Goal: Task Accomplishment & Management: Manage account settings

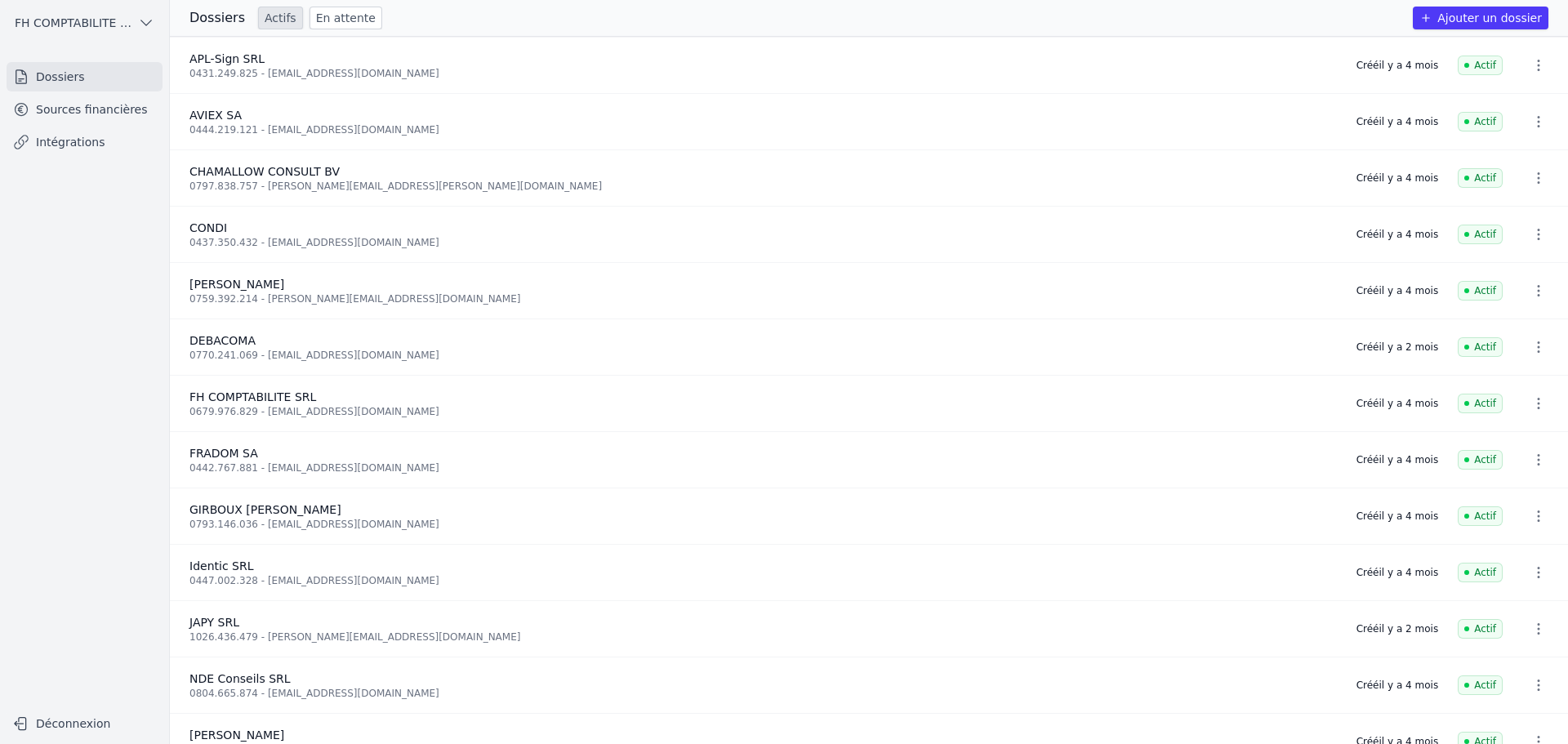
click at [232, 61] on span "APL-Sign SRL" at bounding box center [226, 59] width 75 height 13
click at [81, 105] on link "Sources financières" at bounding box center [85, 109] width 156 height 29
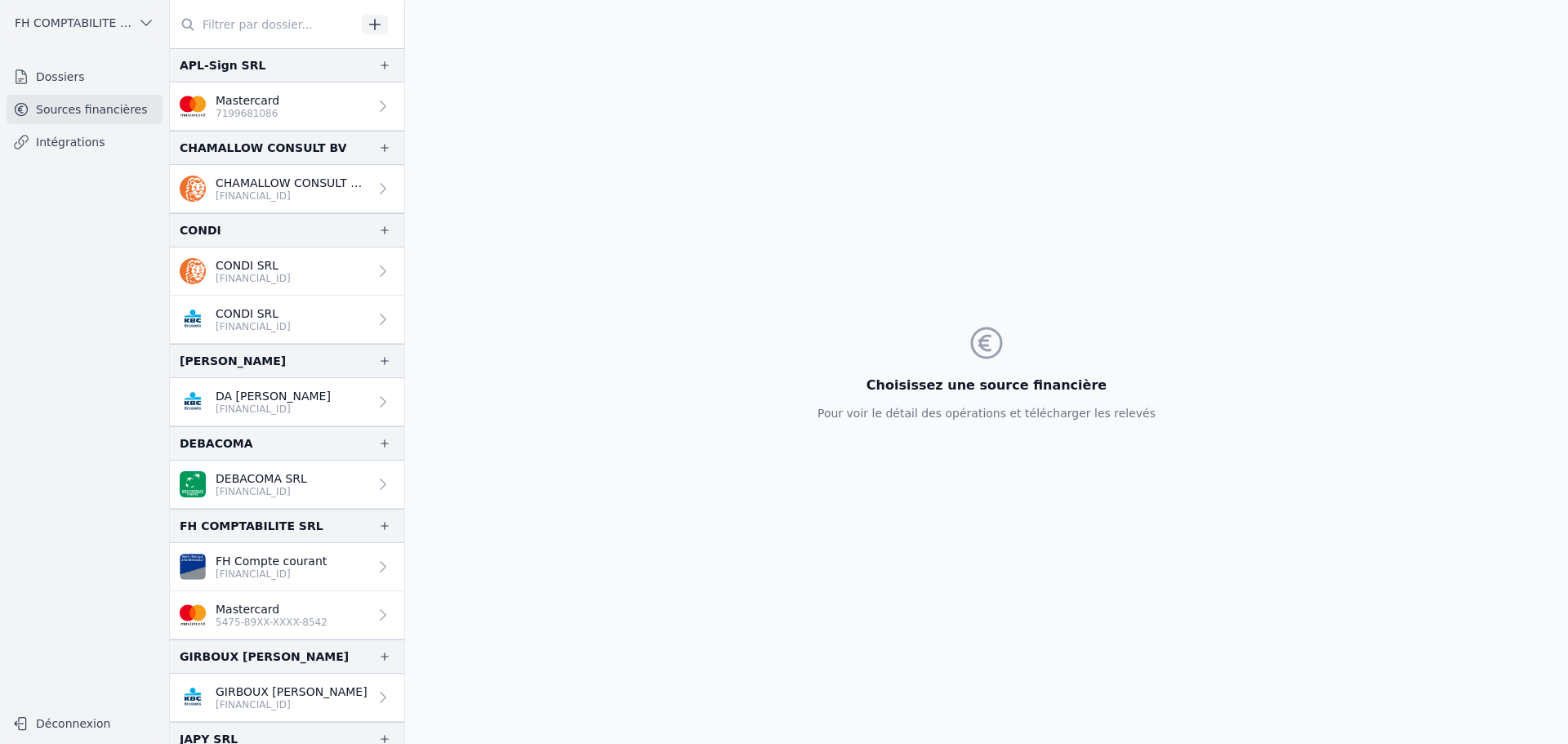
click at [281, 108] on link "Mastercard 7199681086" at bounding box center [287, 106] width 235 height 48
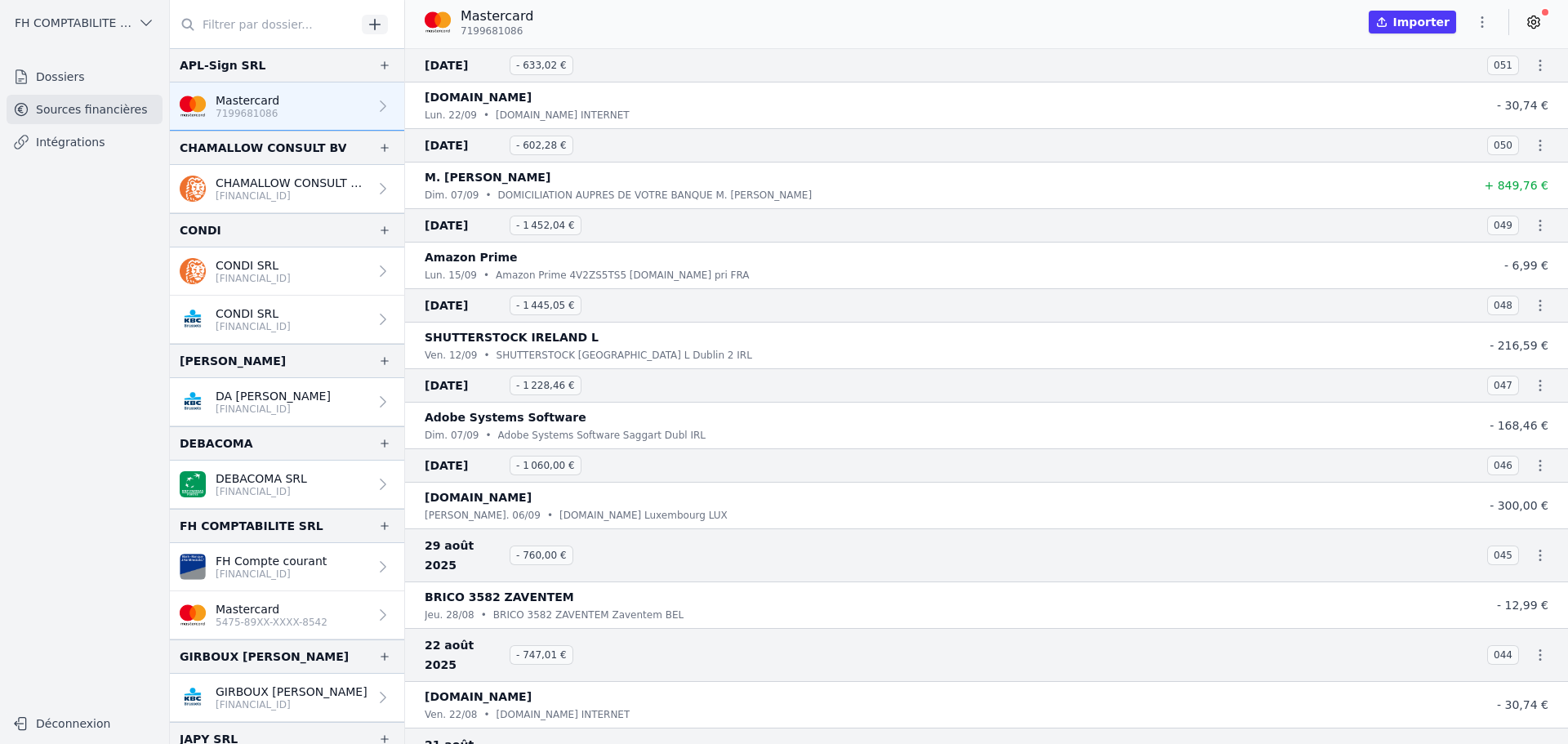
click at [1539, 22] on icon at bounding box center [1534, 22] width 11 height 12
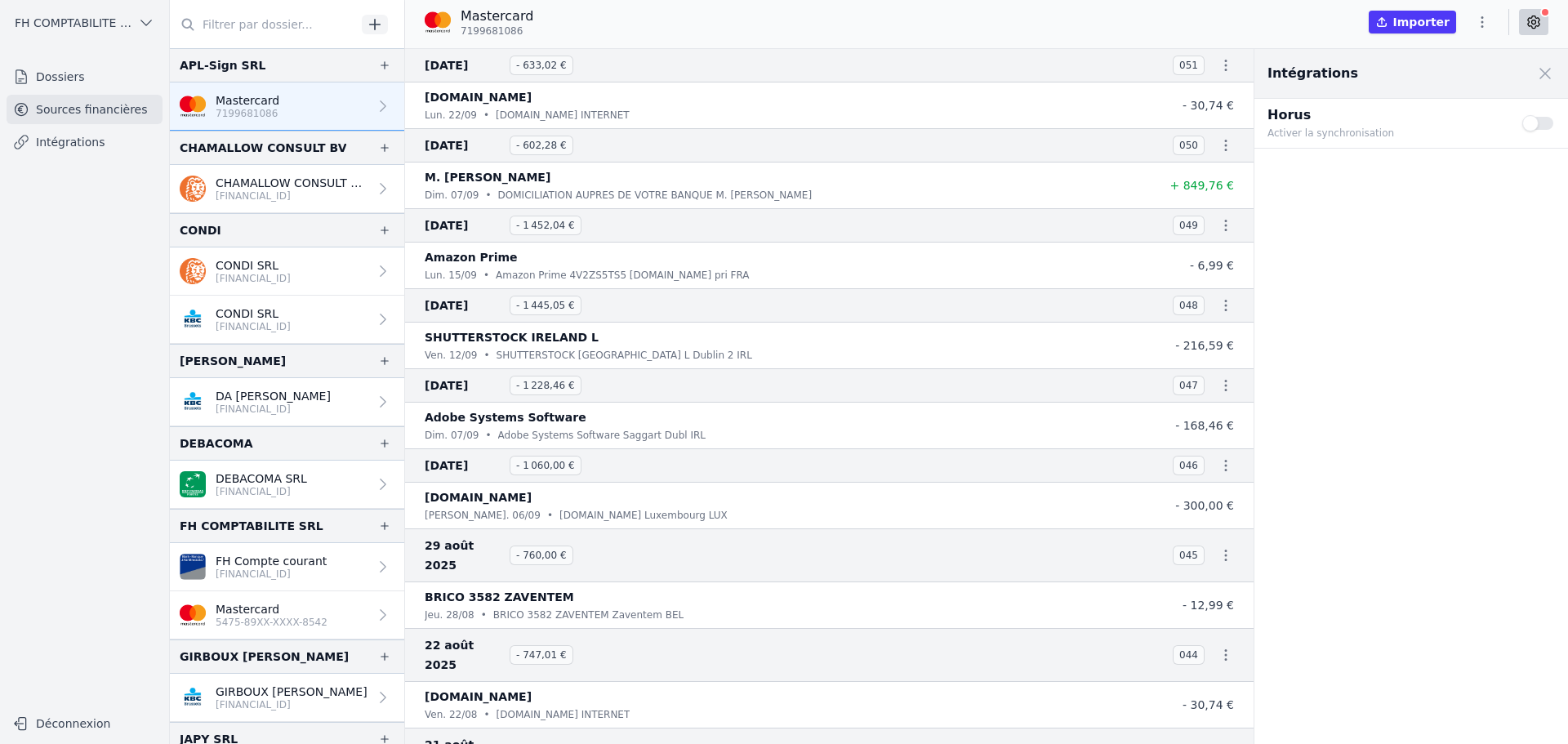
click at [1526, 124] on button "Use setting" at bounding box center [1539, 123] width 32 height 16
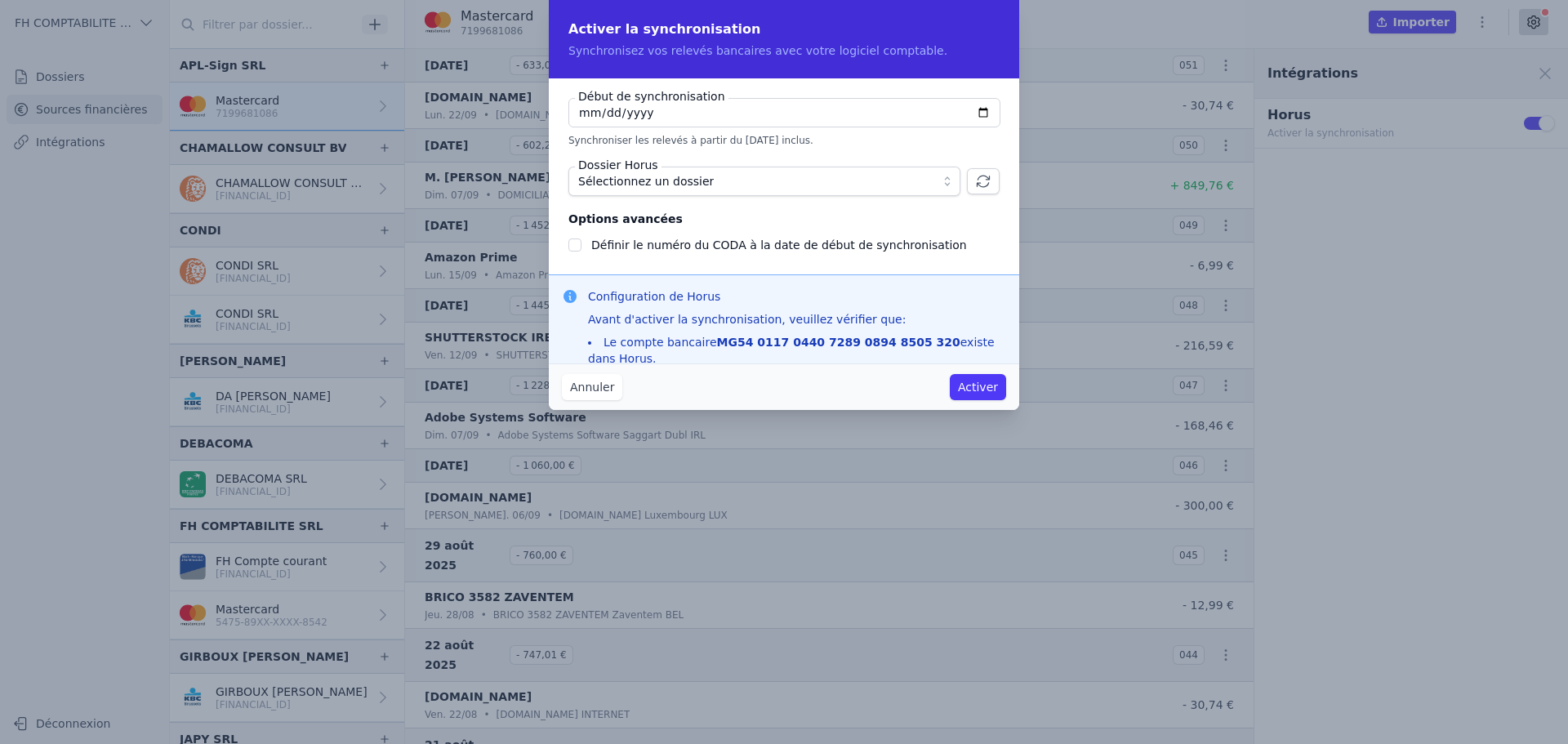
click at [560, 379] on div "Annuler Activer" at bounding box center [783, 386] width 470 height 47
click at [585, 389] on button "Annuler" at bounding box center [592, 387] width 61 height 26
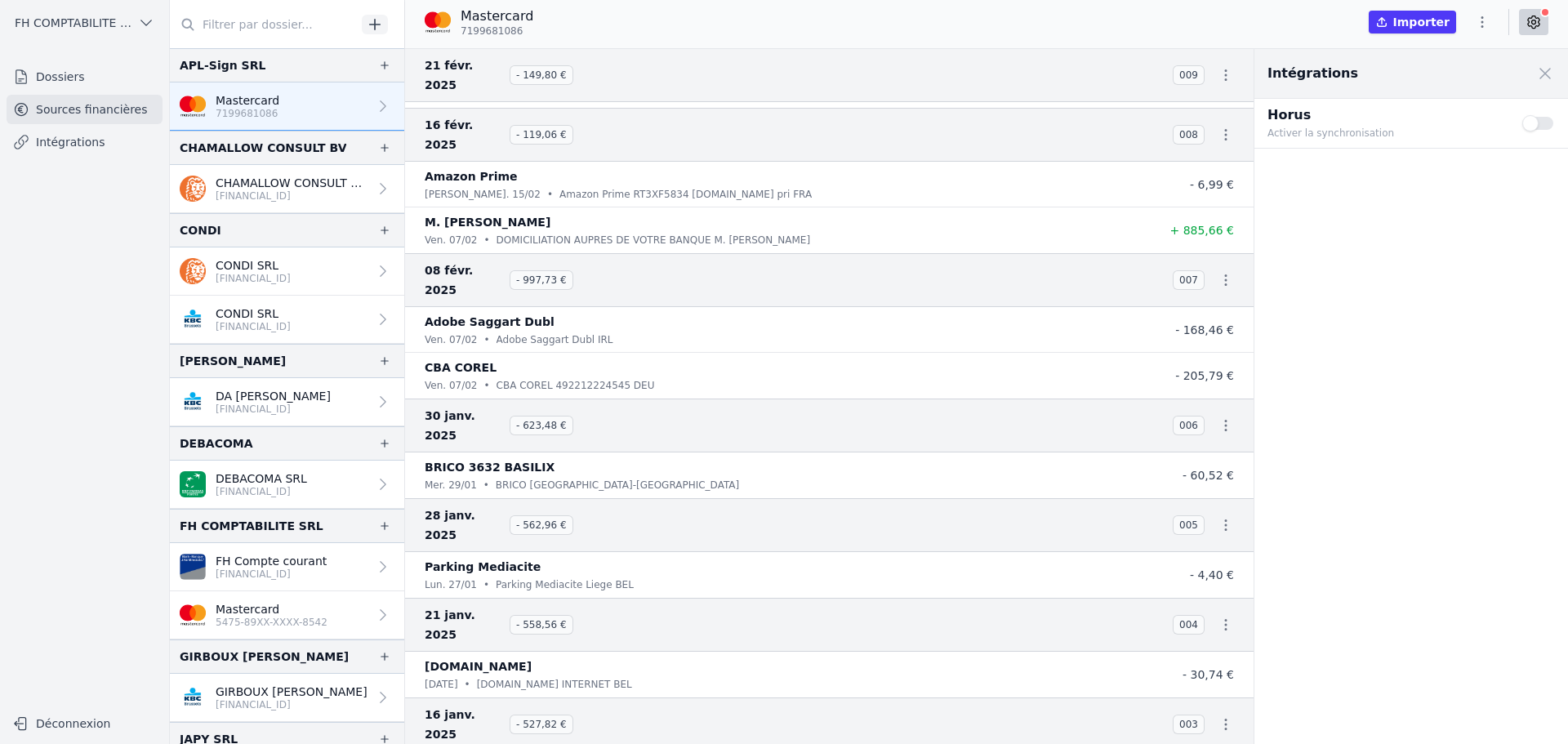
scroll to position [4722, 0]
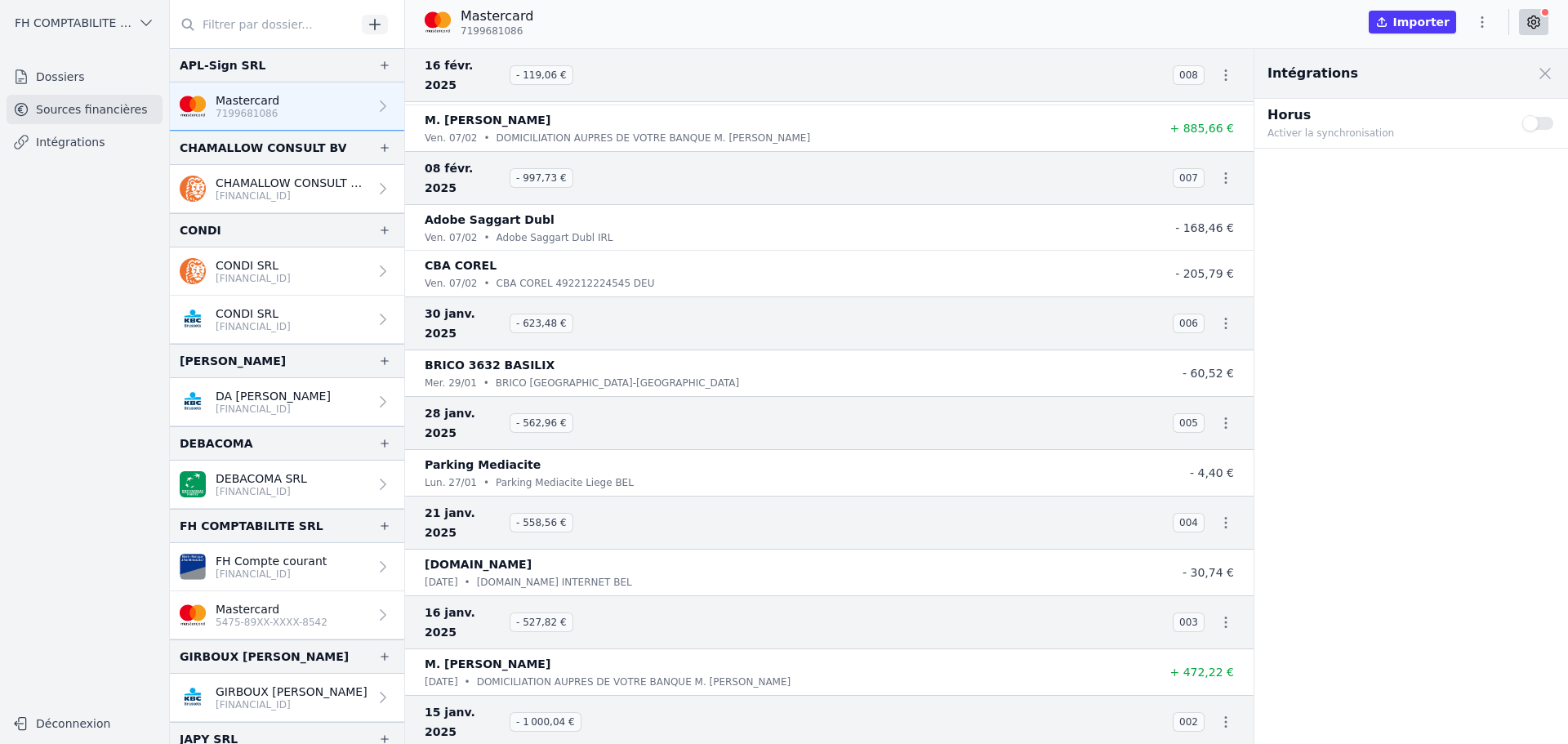
click at [1539, 120] on button "Use setting" at bounding box center [1539, 123] width 32 height 16
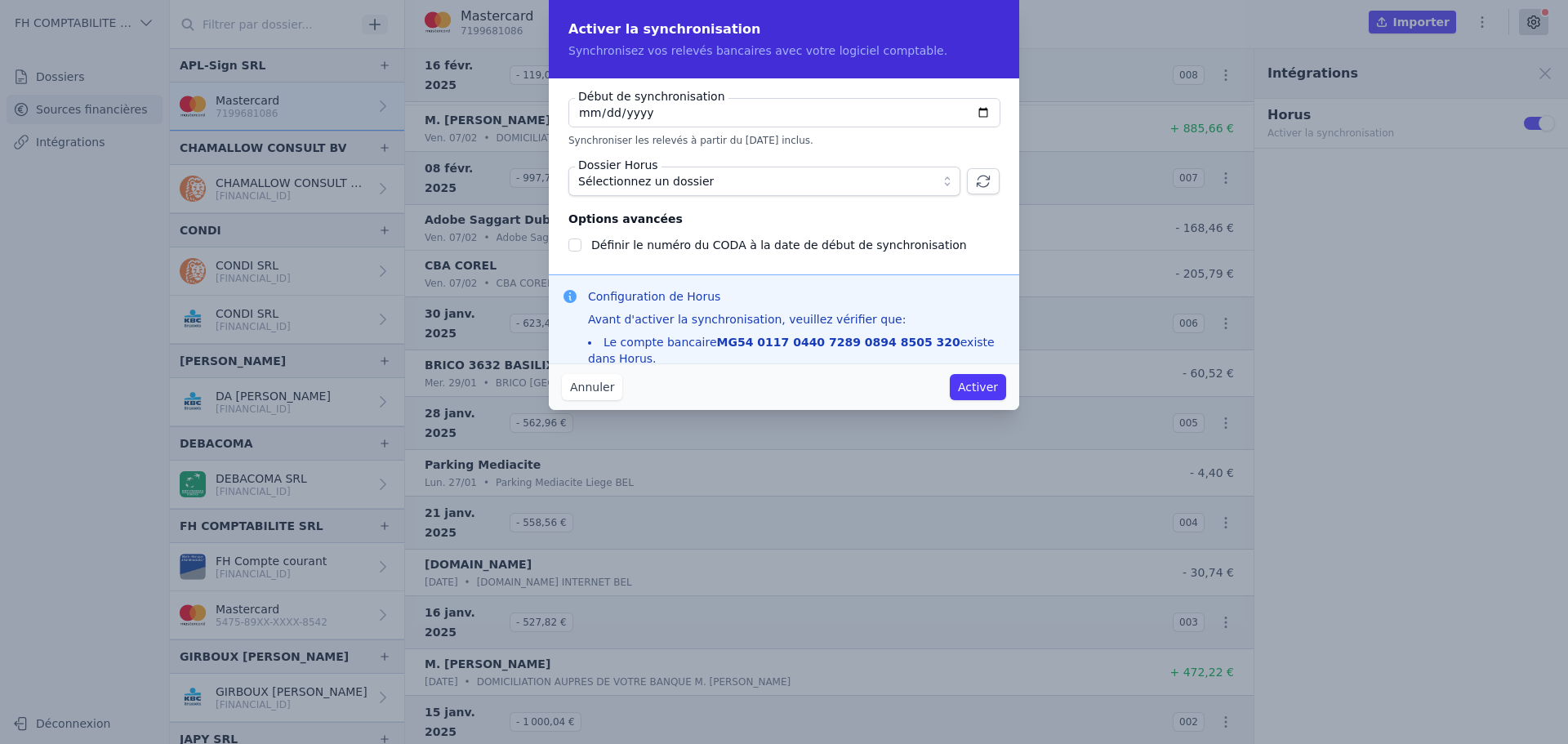
checkbox input "false"
type input "[DATE]"
click at [761, 181] on span "Sélectionnez un dossier" at bounding box center [753, 181] width 350 height 20
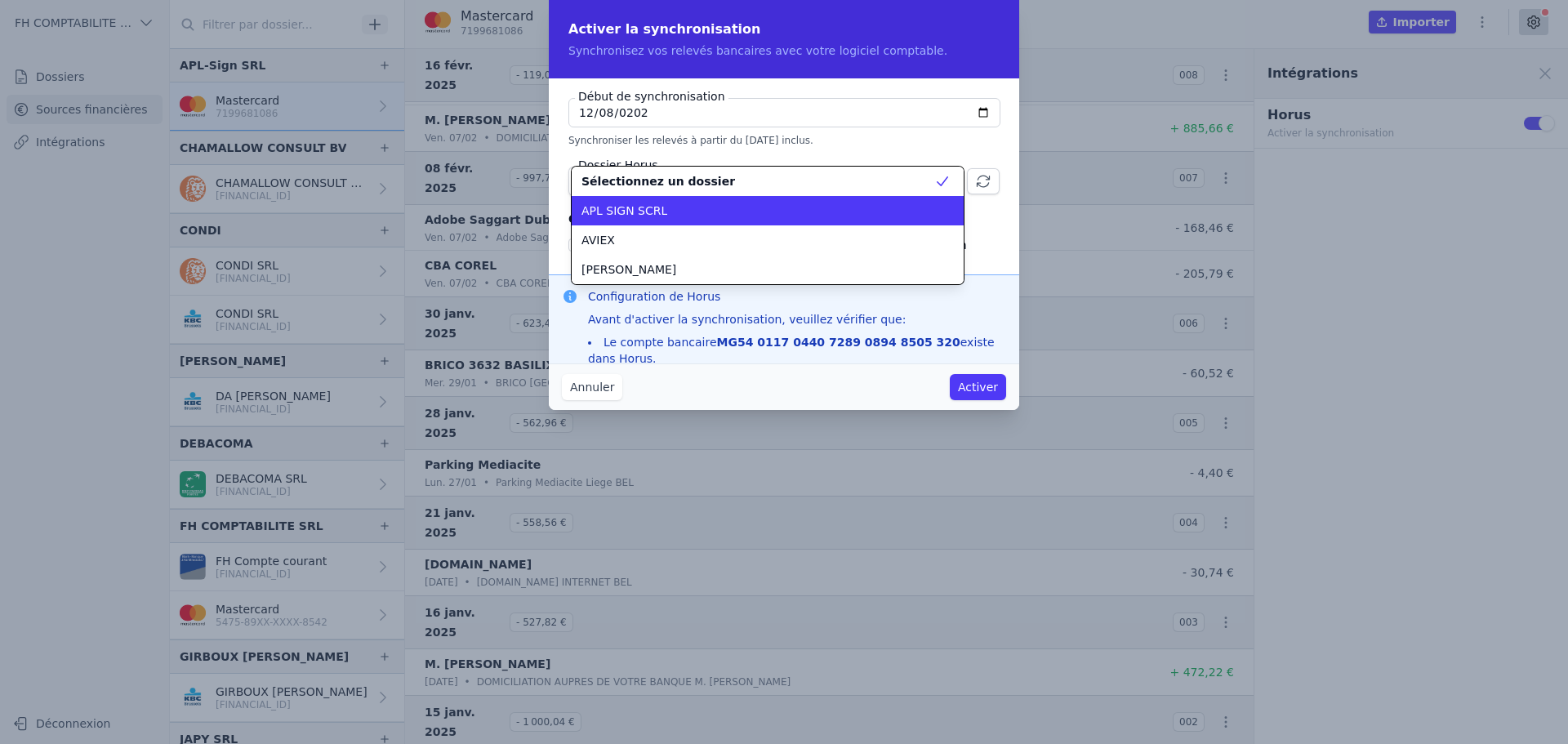
click at [676, 212] on div "APL SIGN SCRL" at bounding box center [757, 210] width 353 height 16
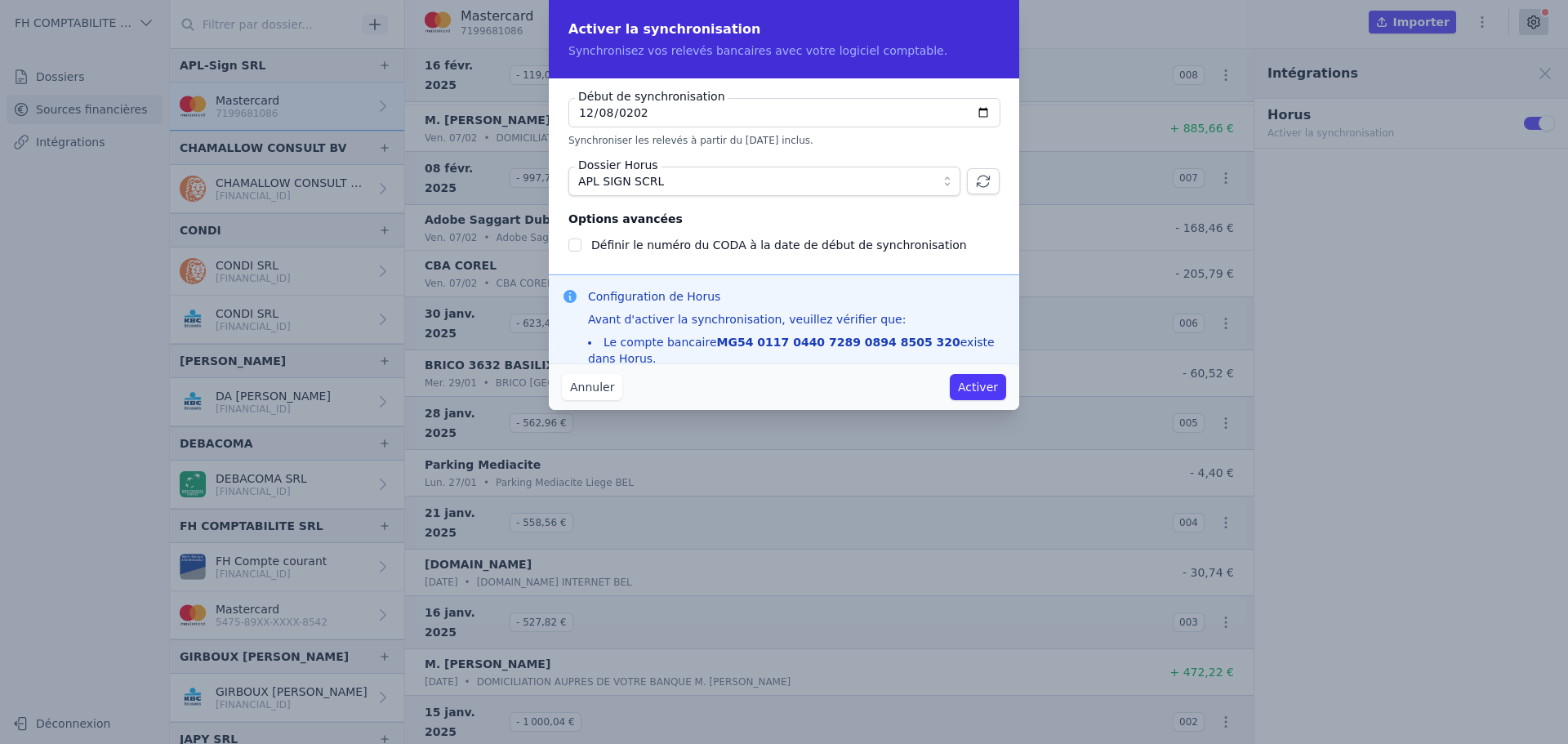
click at [985, 386] on button "Activer" at bounding box center [977, 387] width 56 height 26
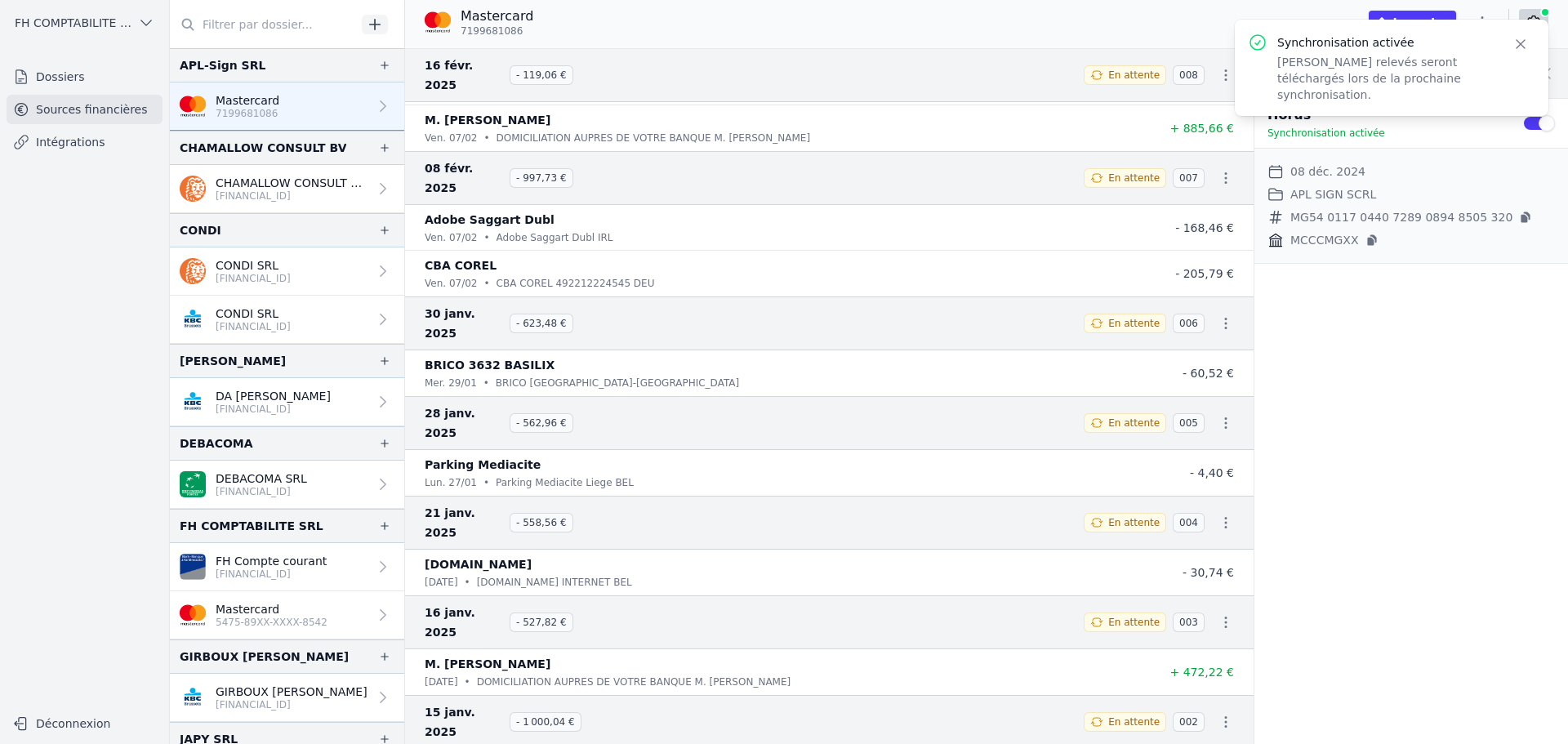
click at [1525, 44] on icon "button" at bounding box center [1520, 44] width 16 height 16
